Goal: Find specific page/section: Find specific page/section

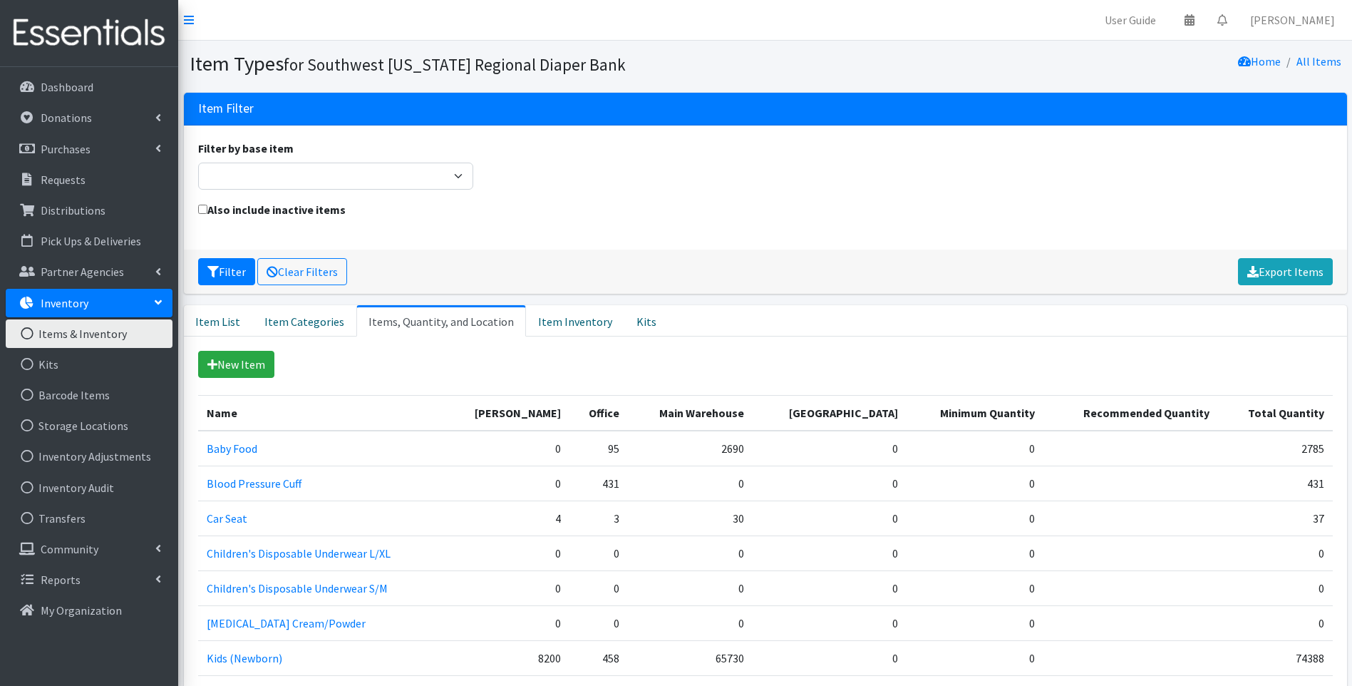
scroll to position [639, 0]
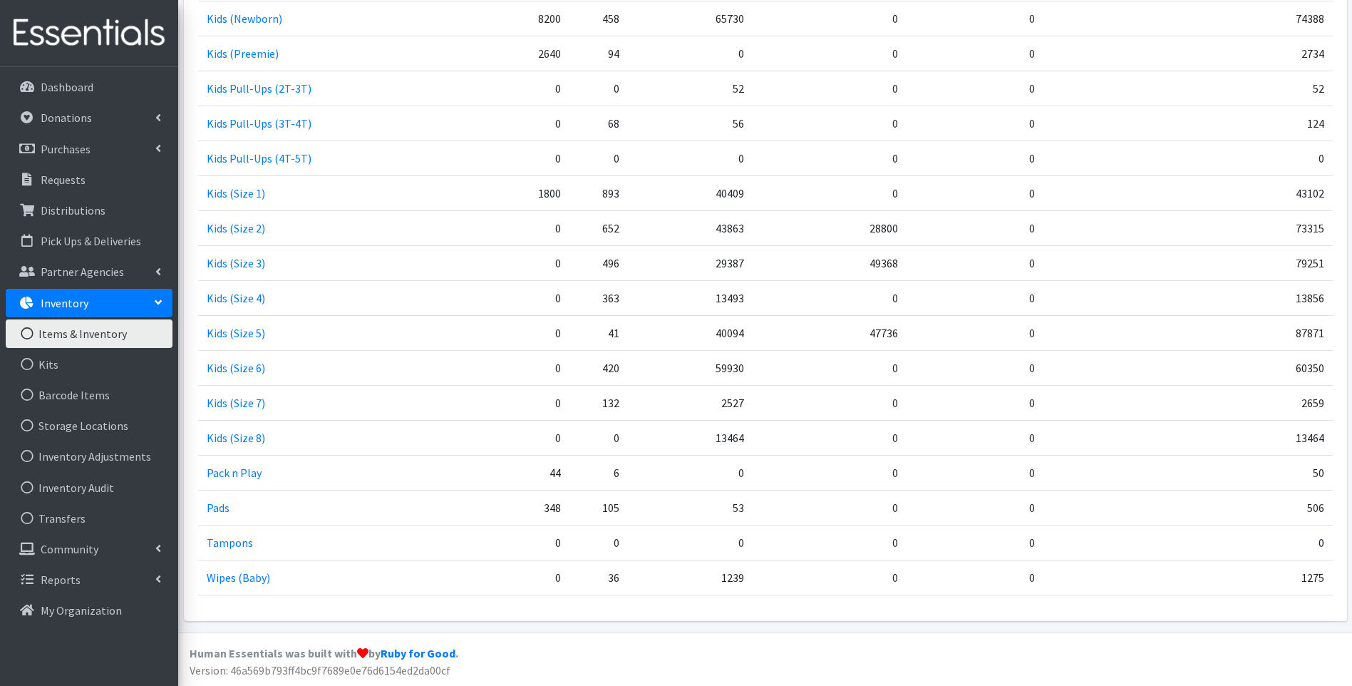
click at [24, 25] on img at bounding box center [89, 33] width 167 height 48
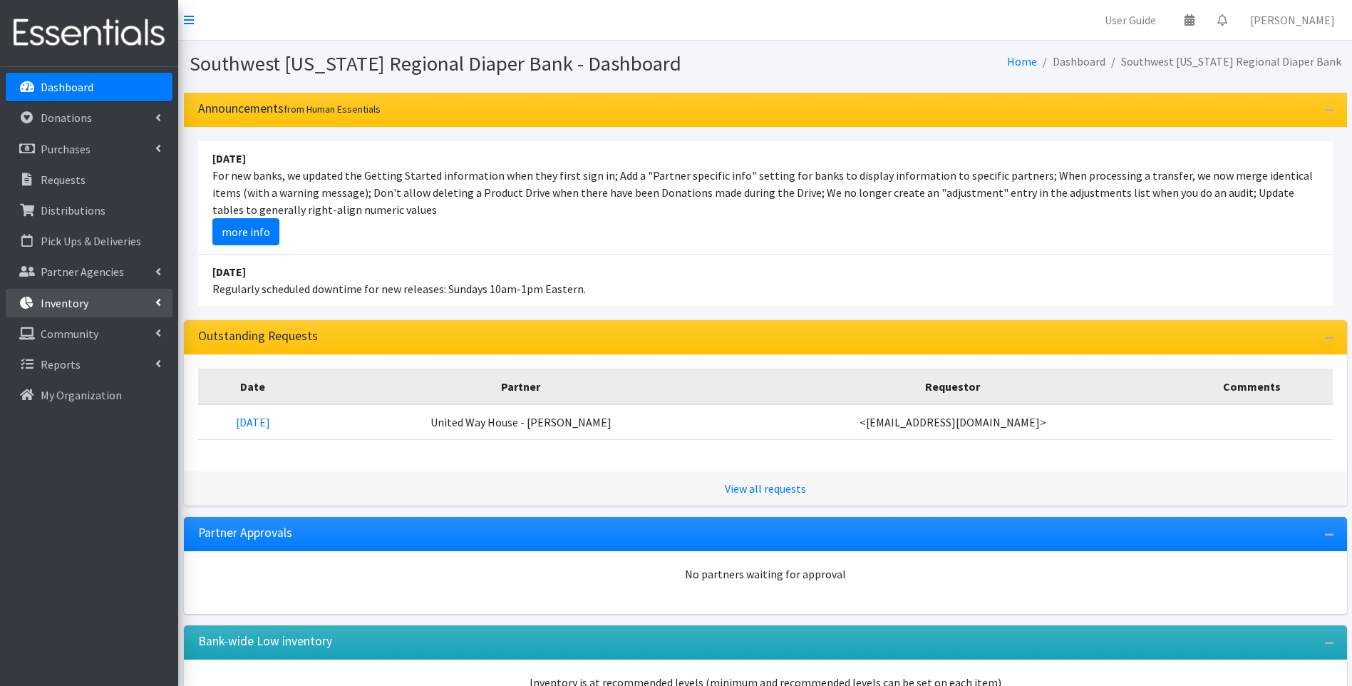
click at [51, 303] on p "Inventory" at bounding box center [65, 303] width 48 height 14
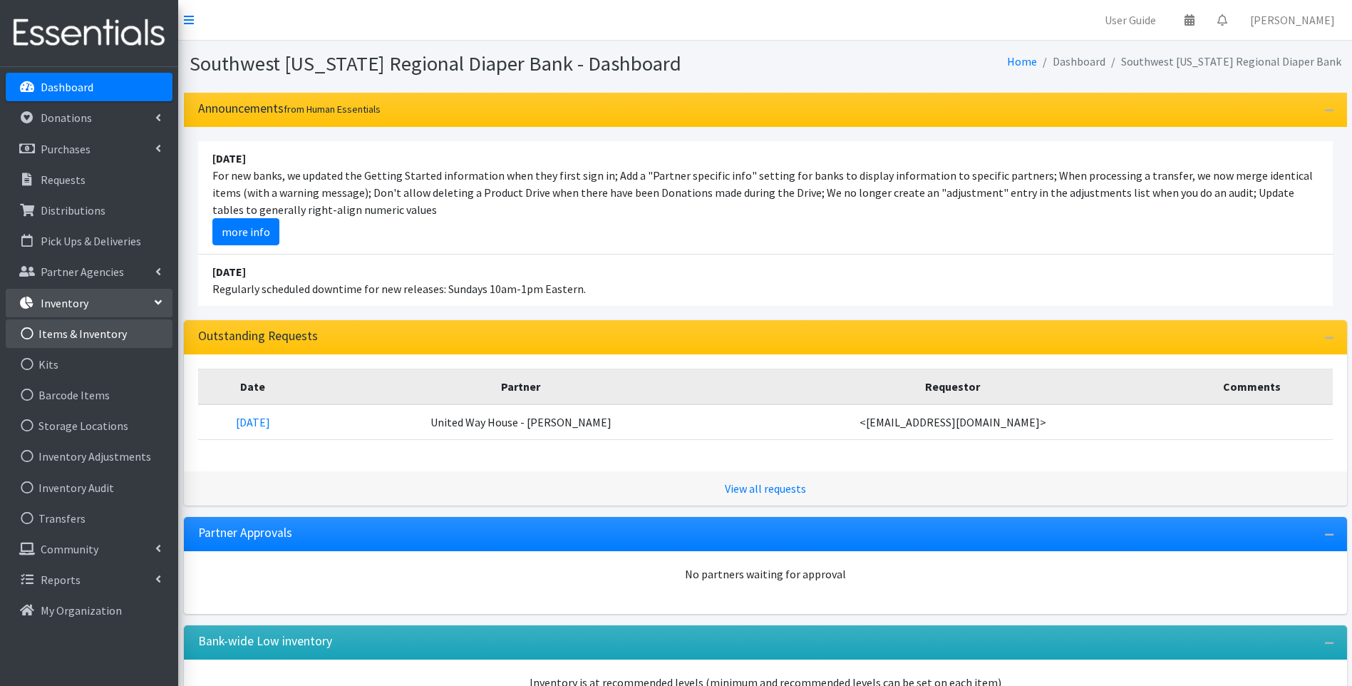
click at [76, 331] on link "Items & Inventory" at bounding box center [89, 333] width 167 height 29
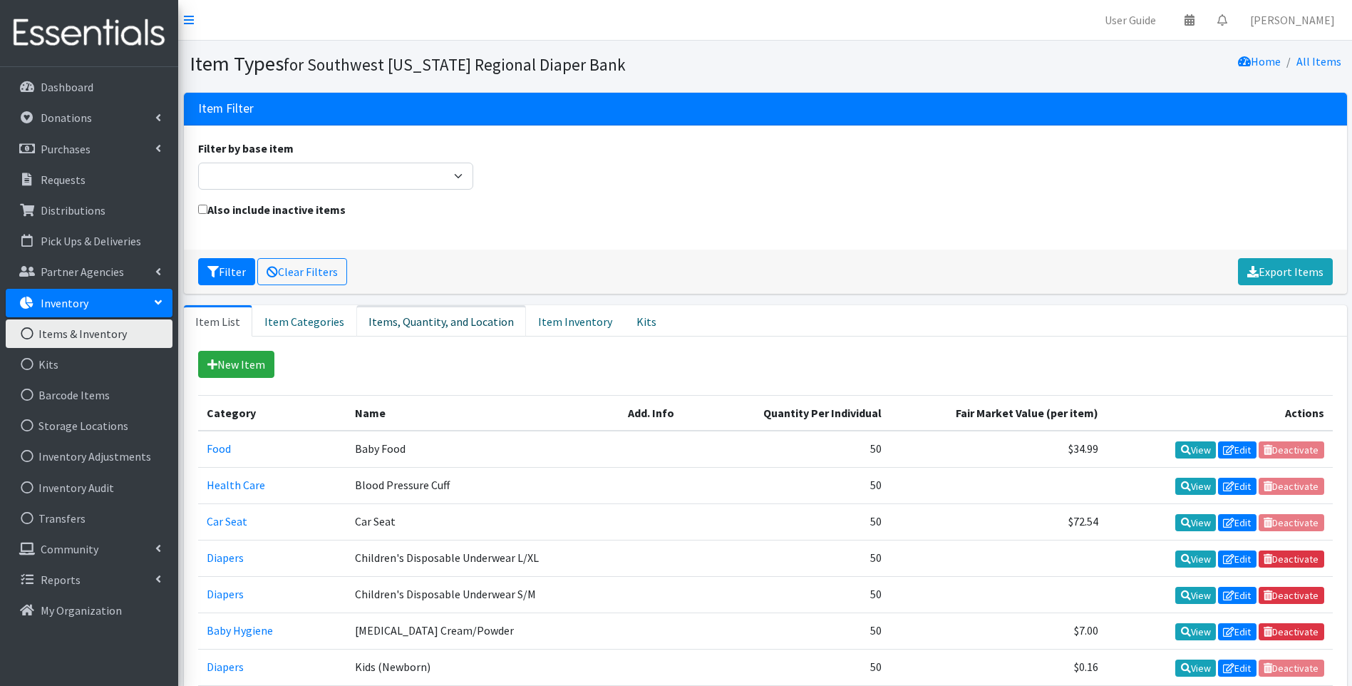
click at [433, 325] on link "Items, Quantity, and Location" at bounding box center [441, 320] width 170 height 31
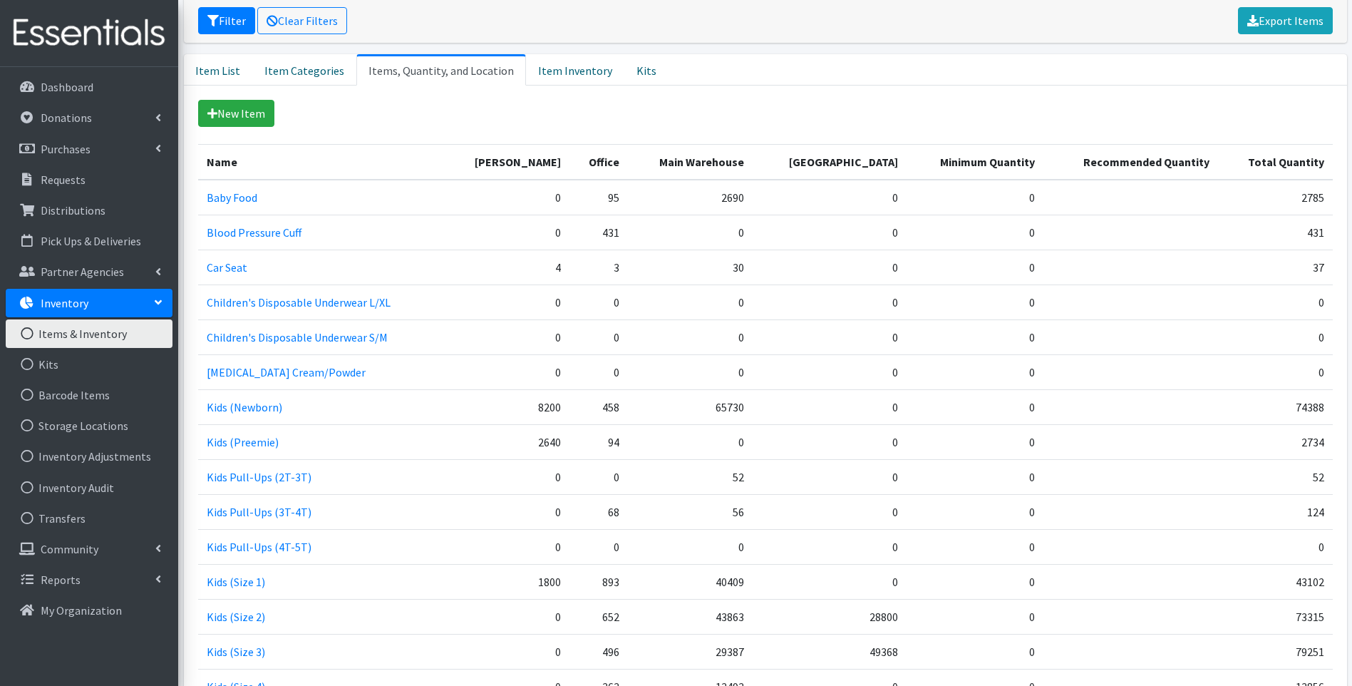
scroll to position [333, 0]
